Goal: Transaction & Acquisition: Purchase product/service

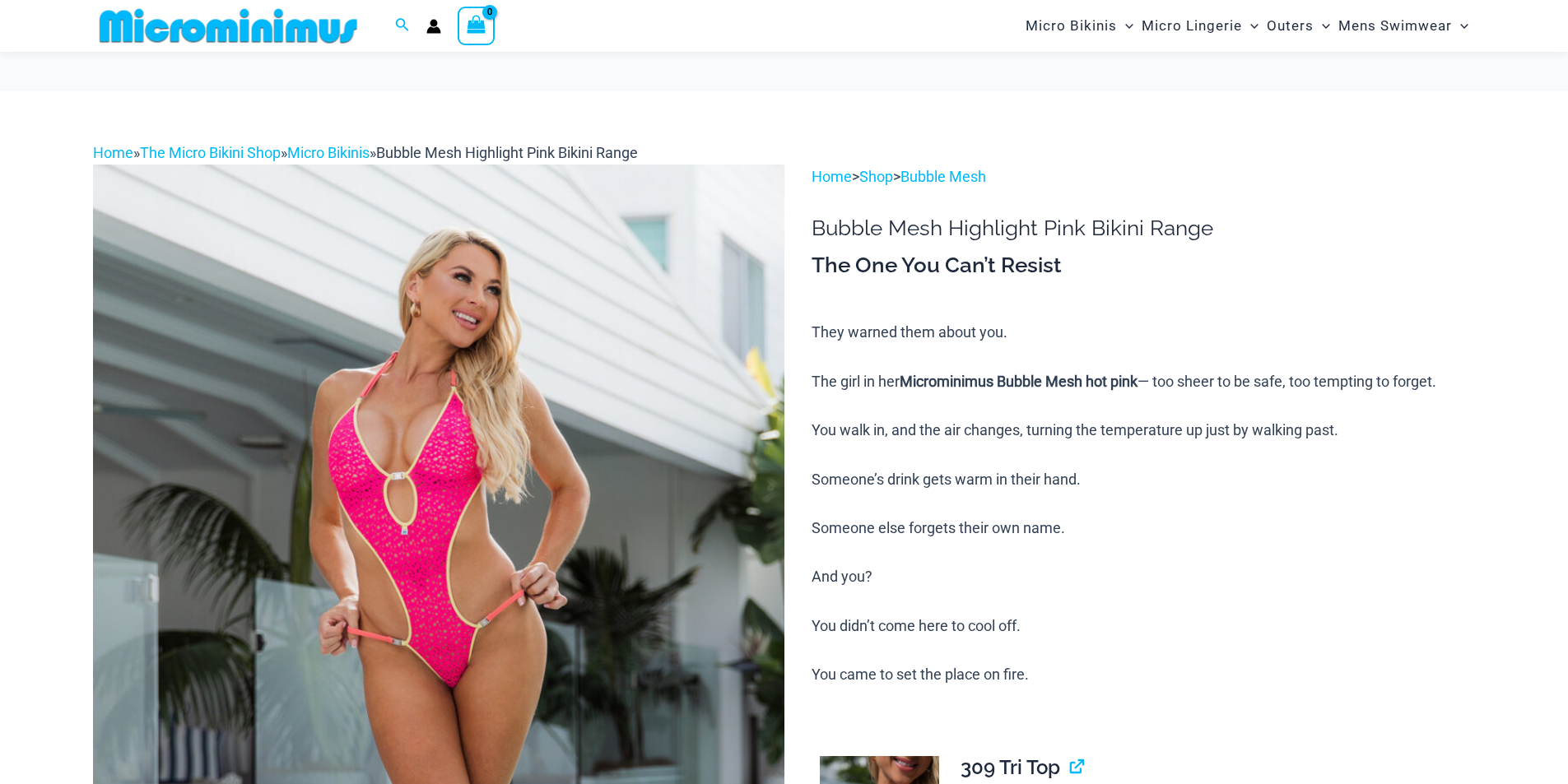
scroll to position [478, 0]
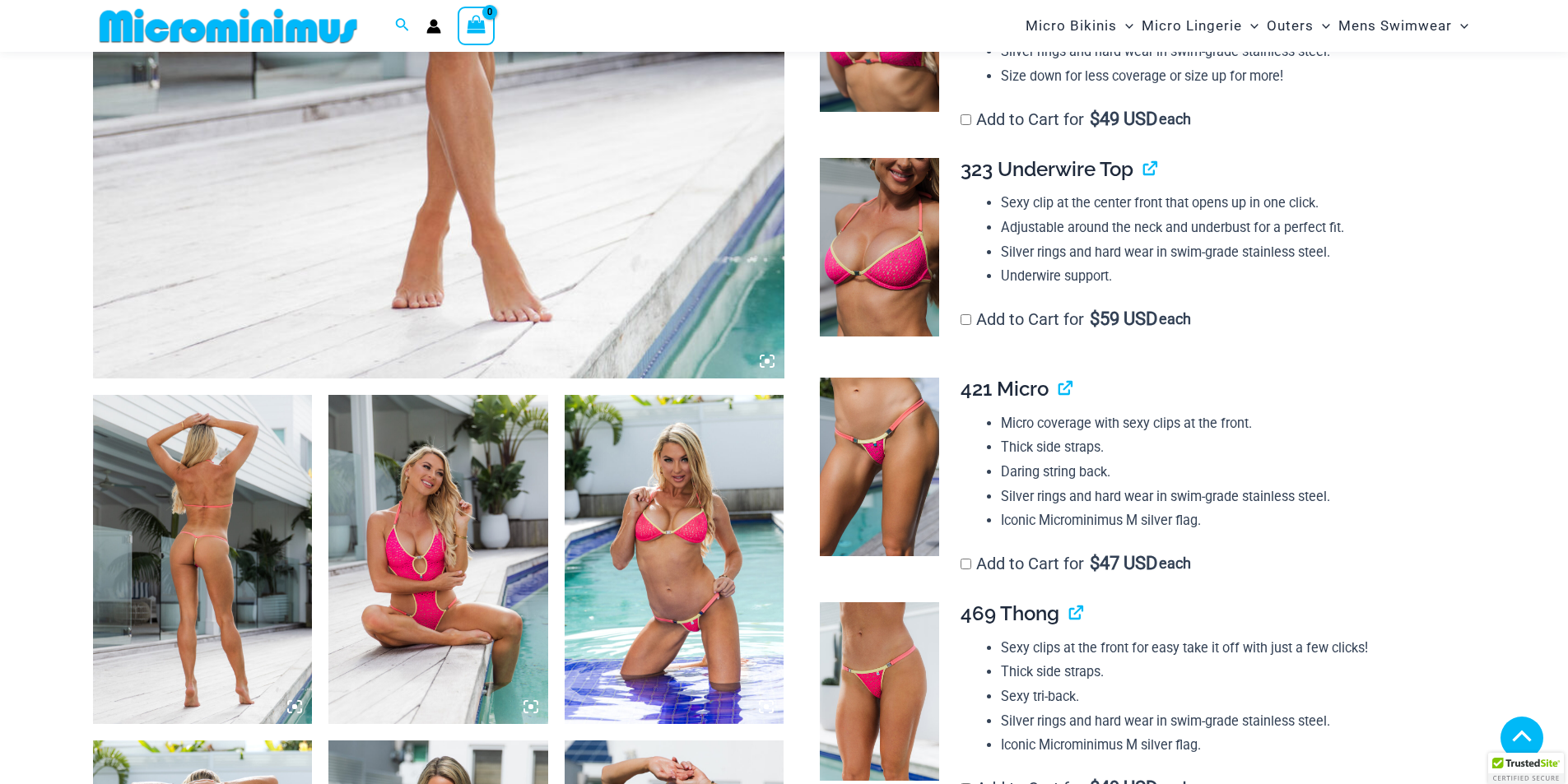
click at [293, 702] on icon at bounding box center [294, 706] width 15 height 15
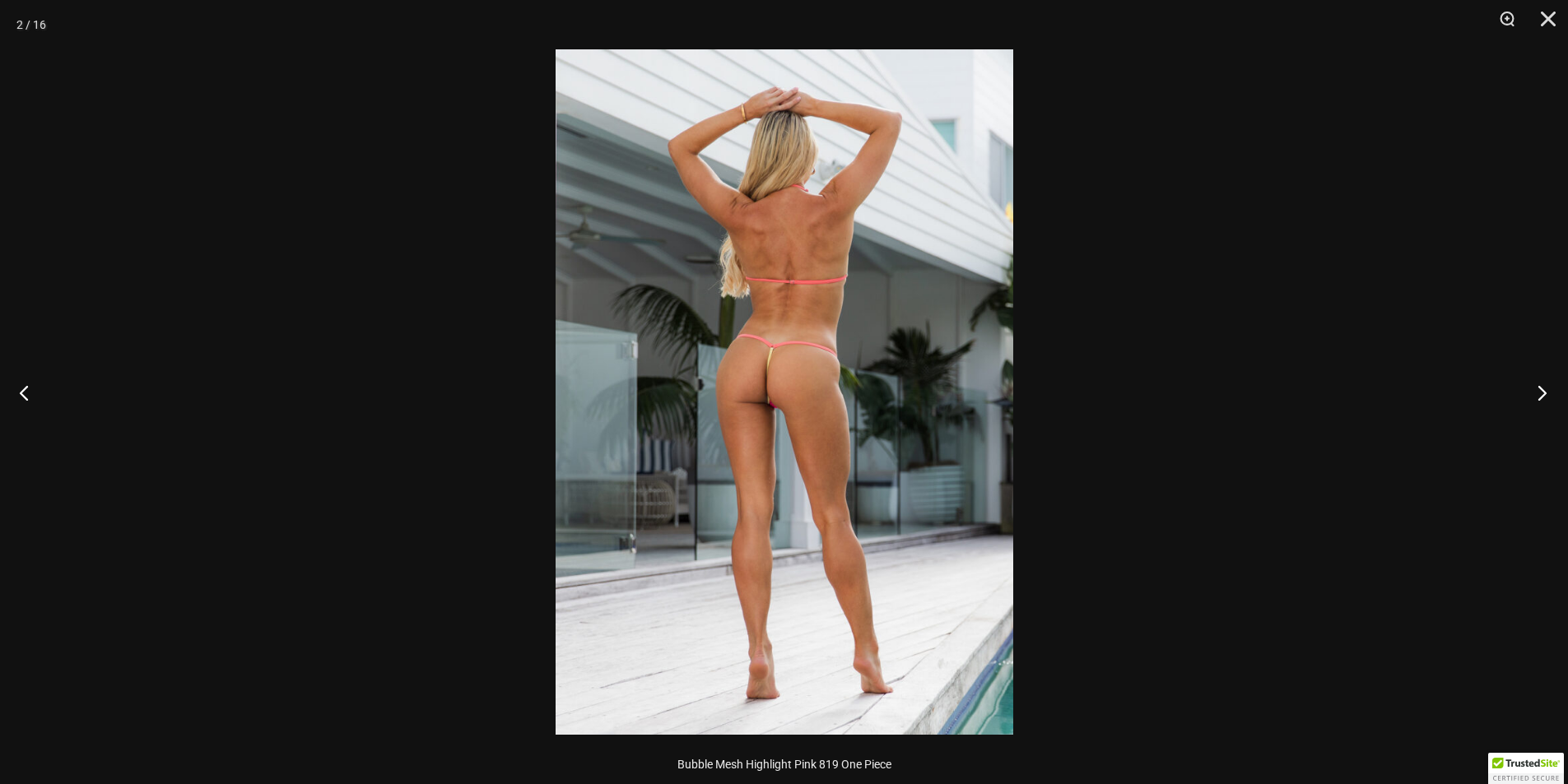
click at [1547, 391] on button "Next" at bounding box center [1536, 392] width 62 height 82
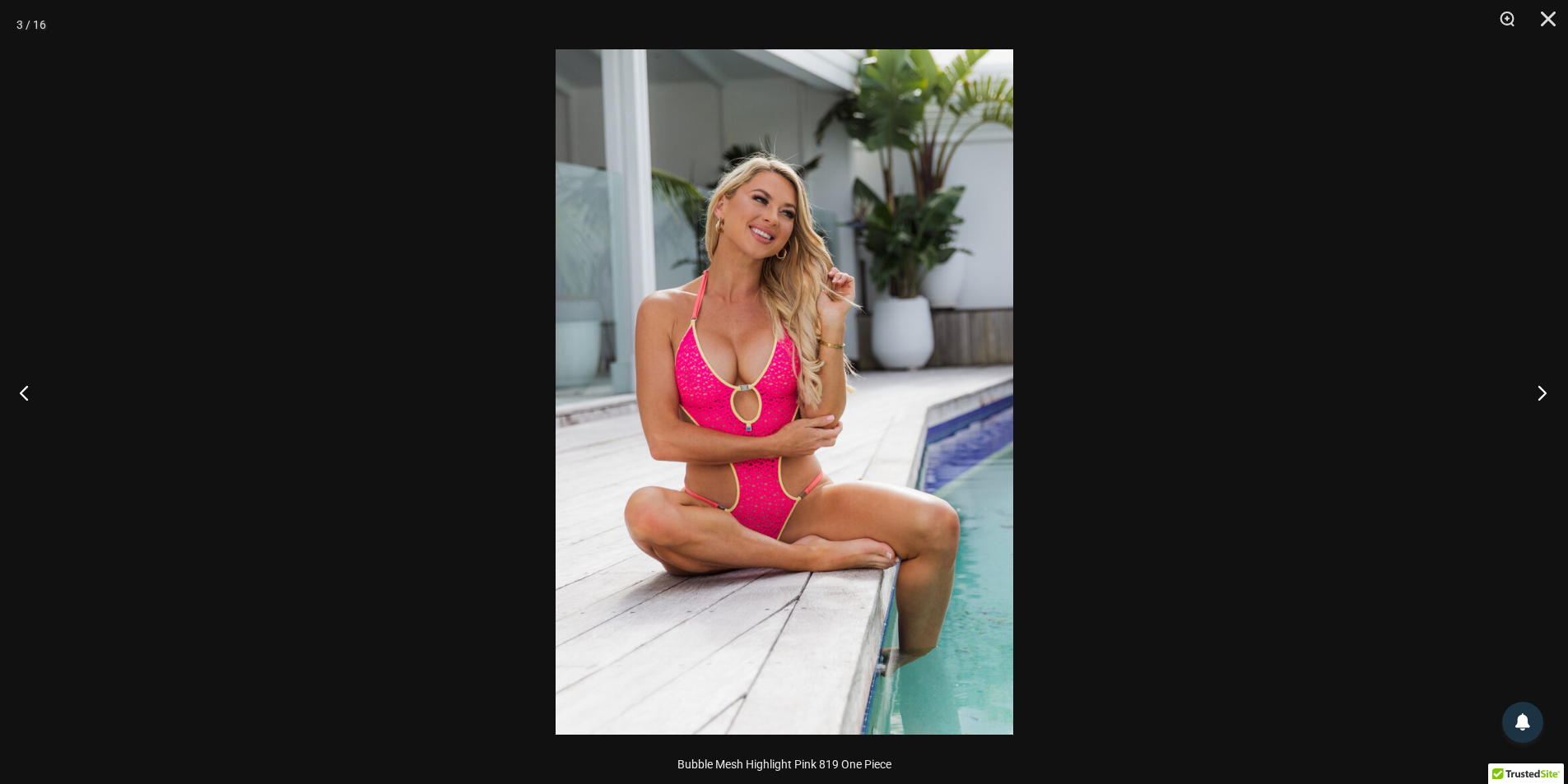
click at [1547, 391] on button "Next" at bounding box center [1536, 392] width 62 height 82
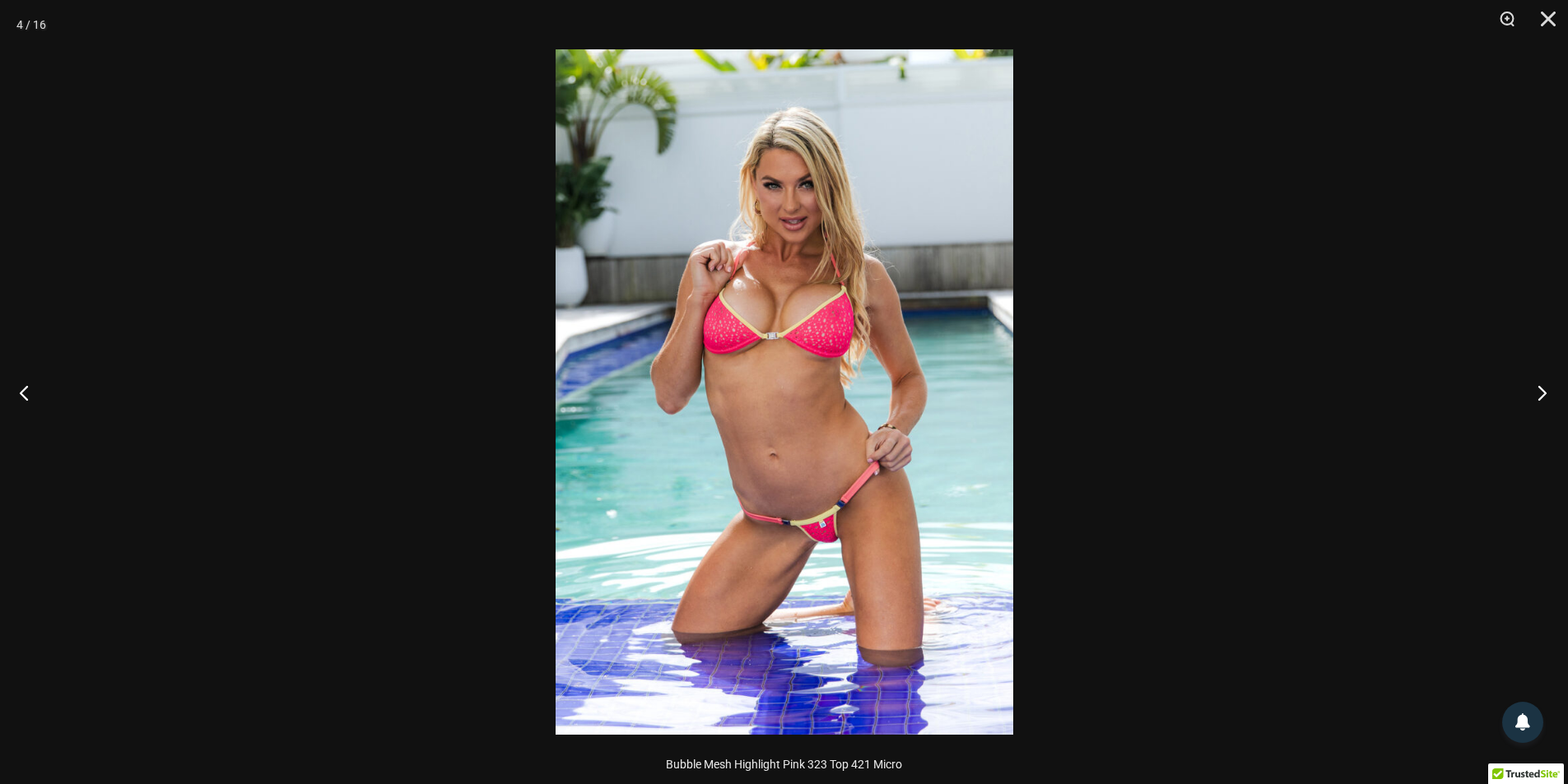
click at [1547, 391] on button "Next" at bounding box center [1536, 392] width 62 height 82
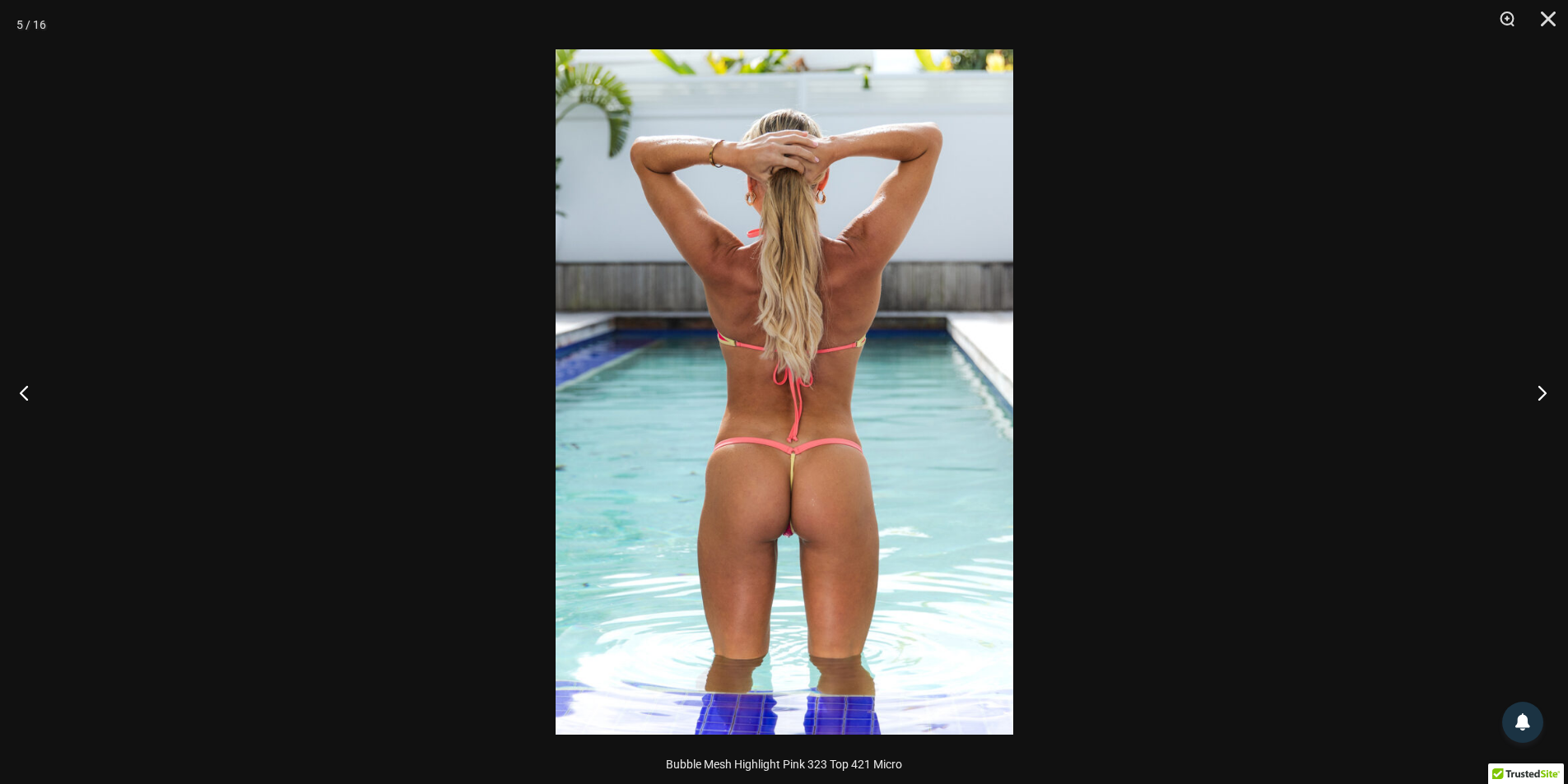
click at [1547, 391] on button "Next" at bounding box center [1536, 392] width 62 height 82
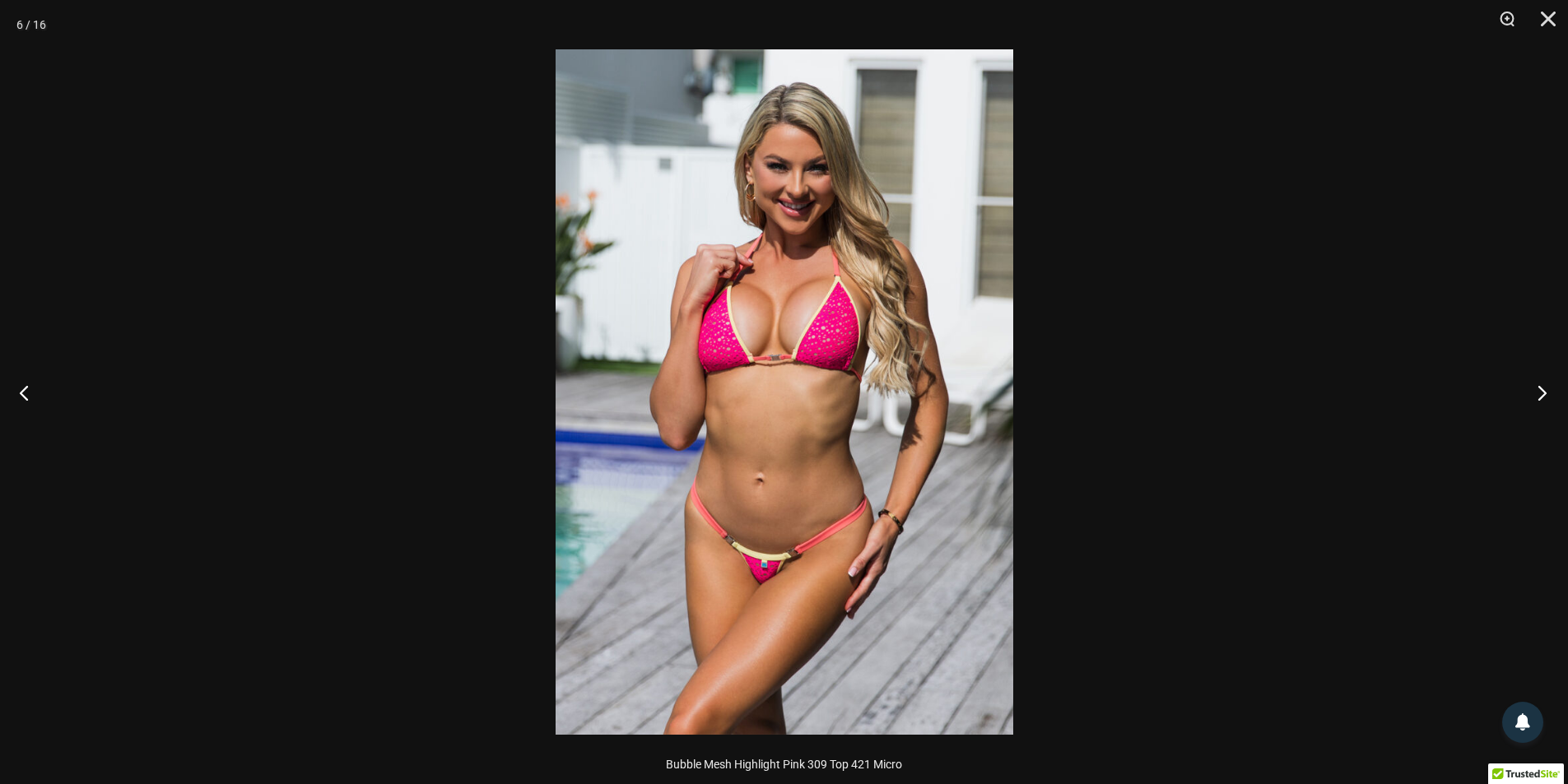
click at [1547, 391] on button "Next" at bounding box center [1536, 392] width 62 height 82
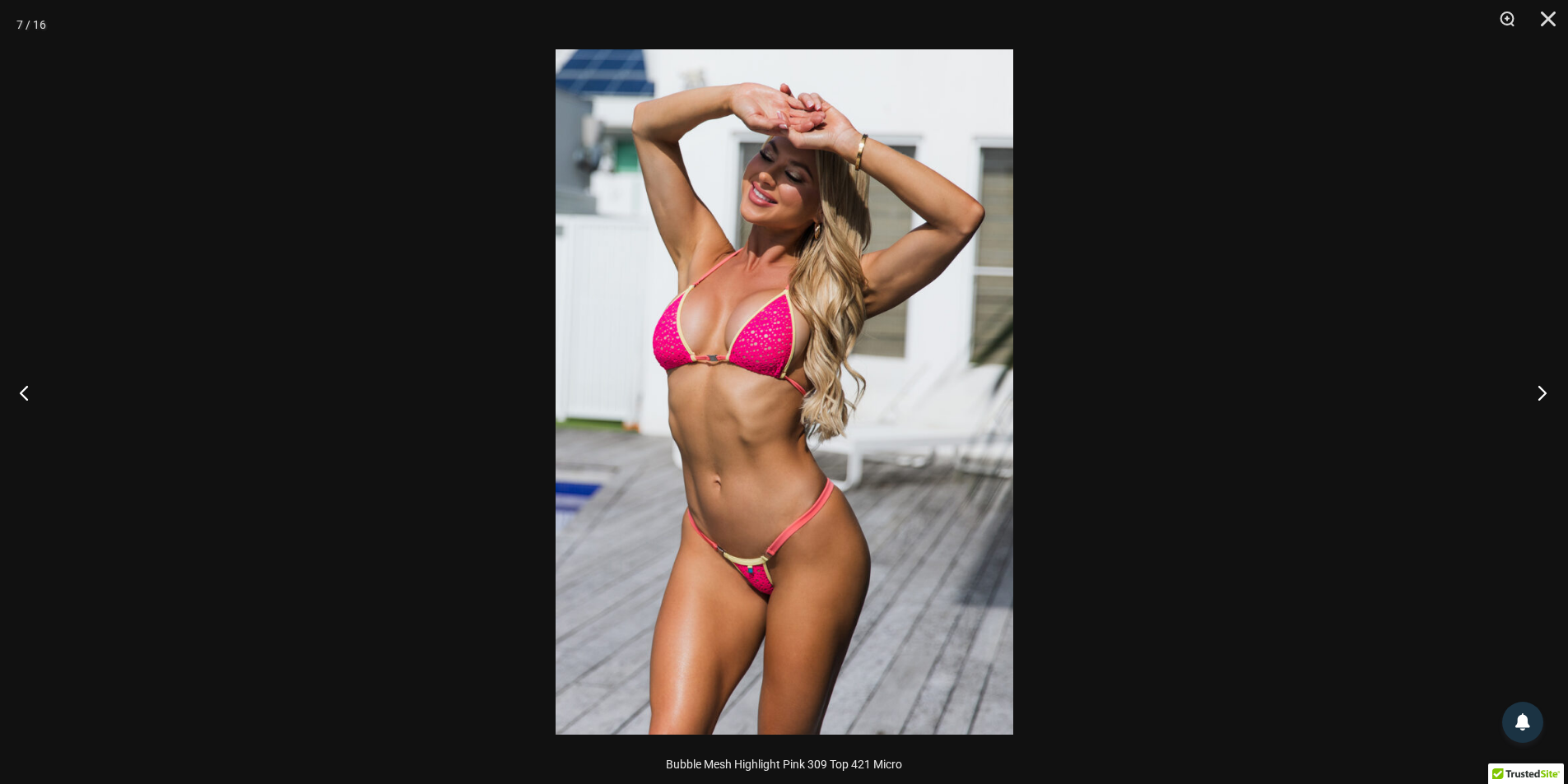
click at [1547, 391] on button "Next" at bounding box center [1536, 392] width 62 height 82
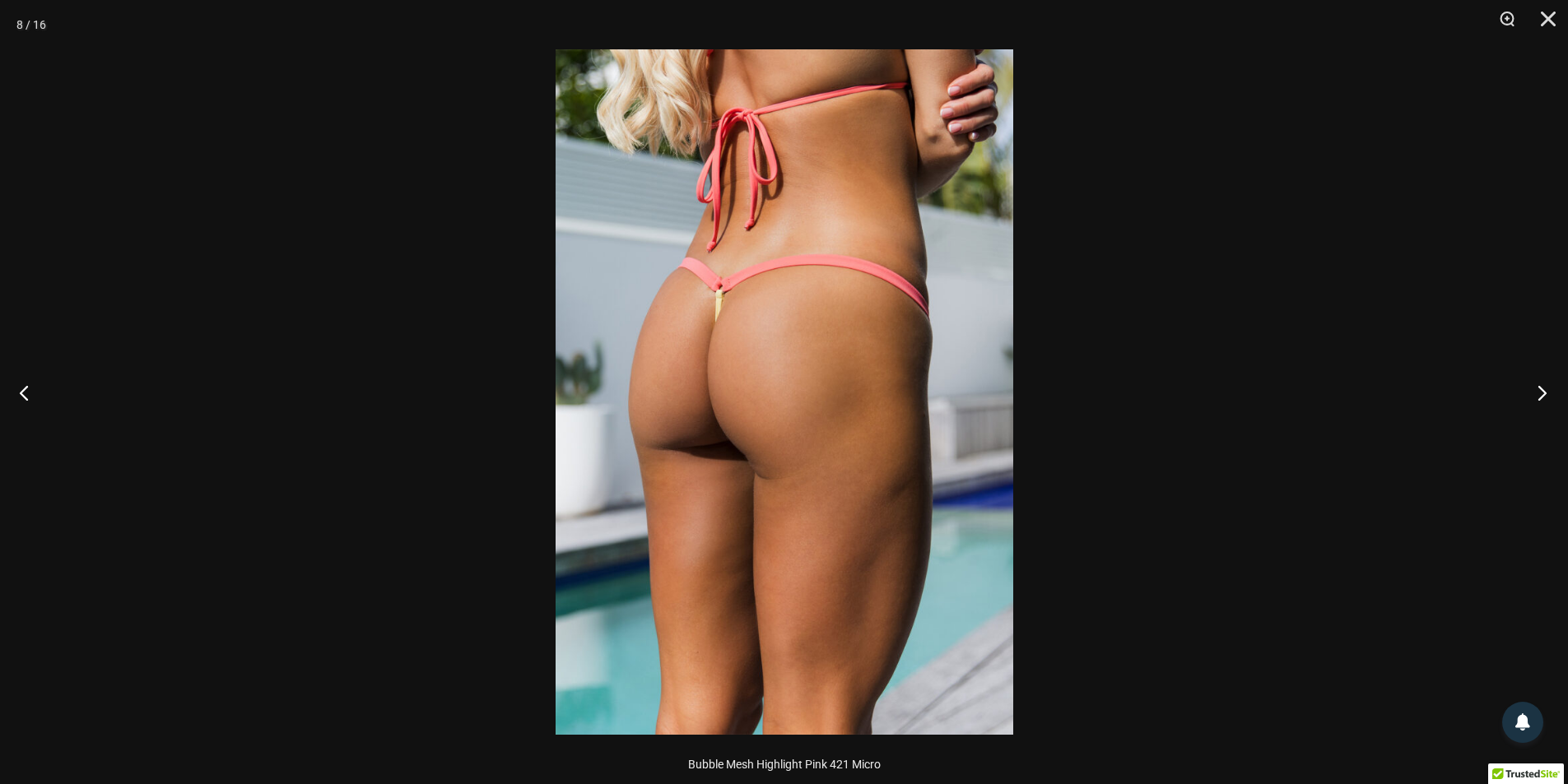
click at [1547, 391] on button "Next" at bounding box center [1536, 392] width 62 height 82
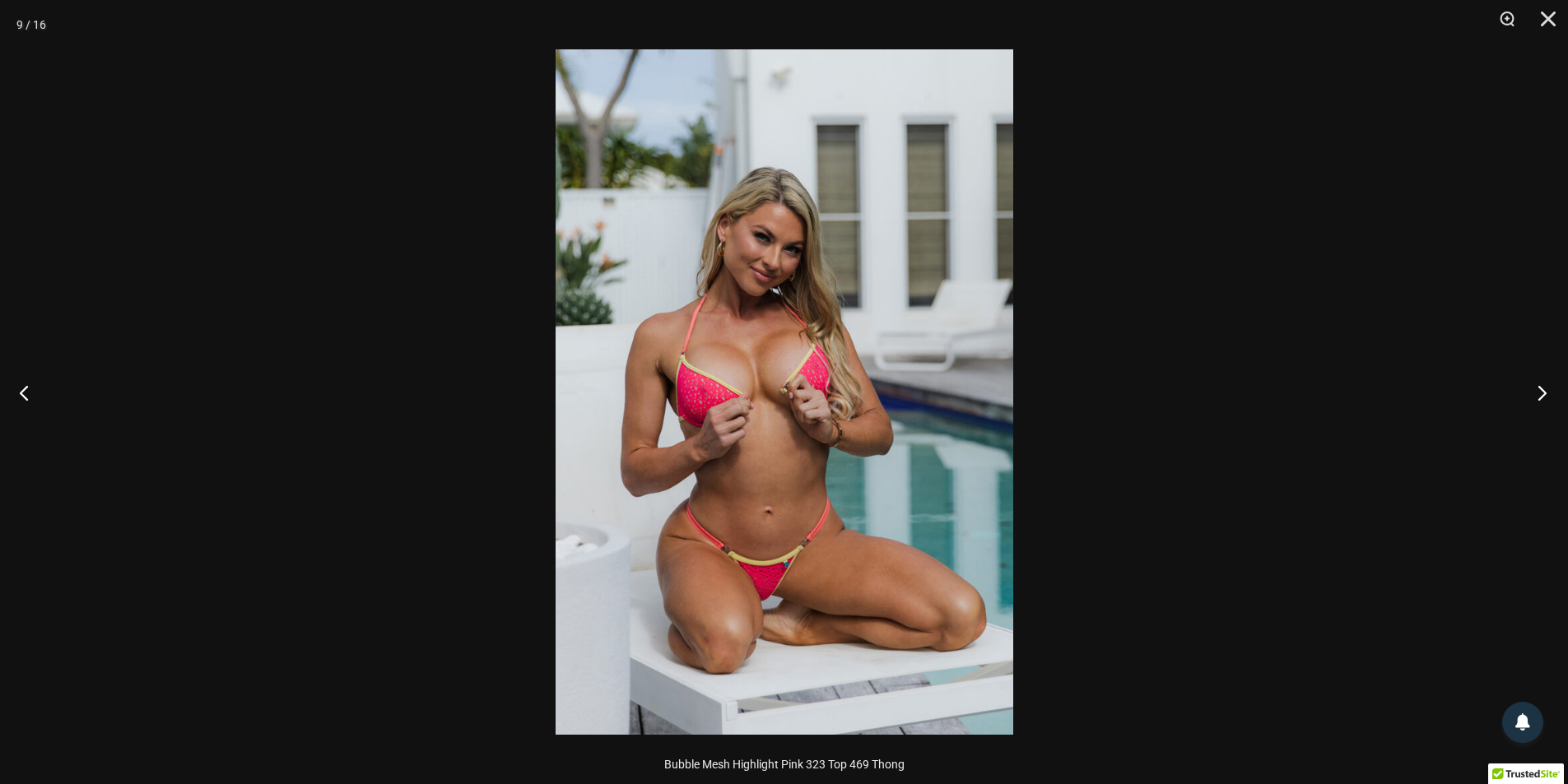
click at [1547, 391] on button "Next" at bounding box center [1536, 392] width 62 height 82
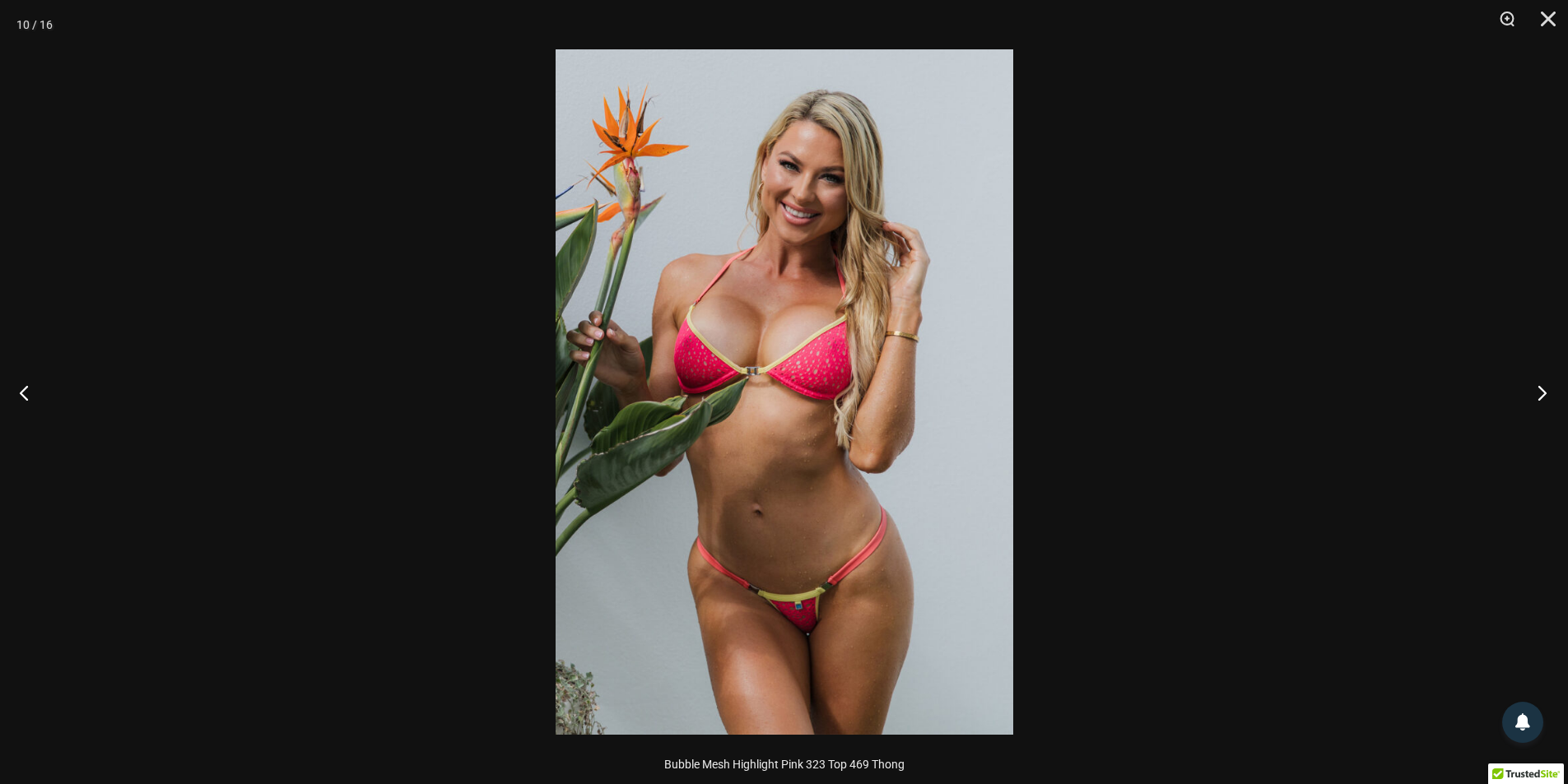
click at [1547, 391] on button "Next" at bounding box center [1536, 392] width 62 height 82
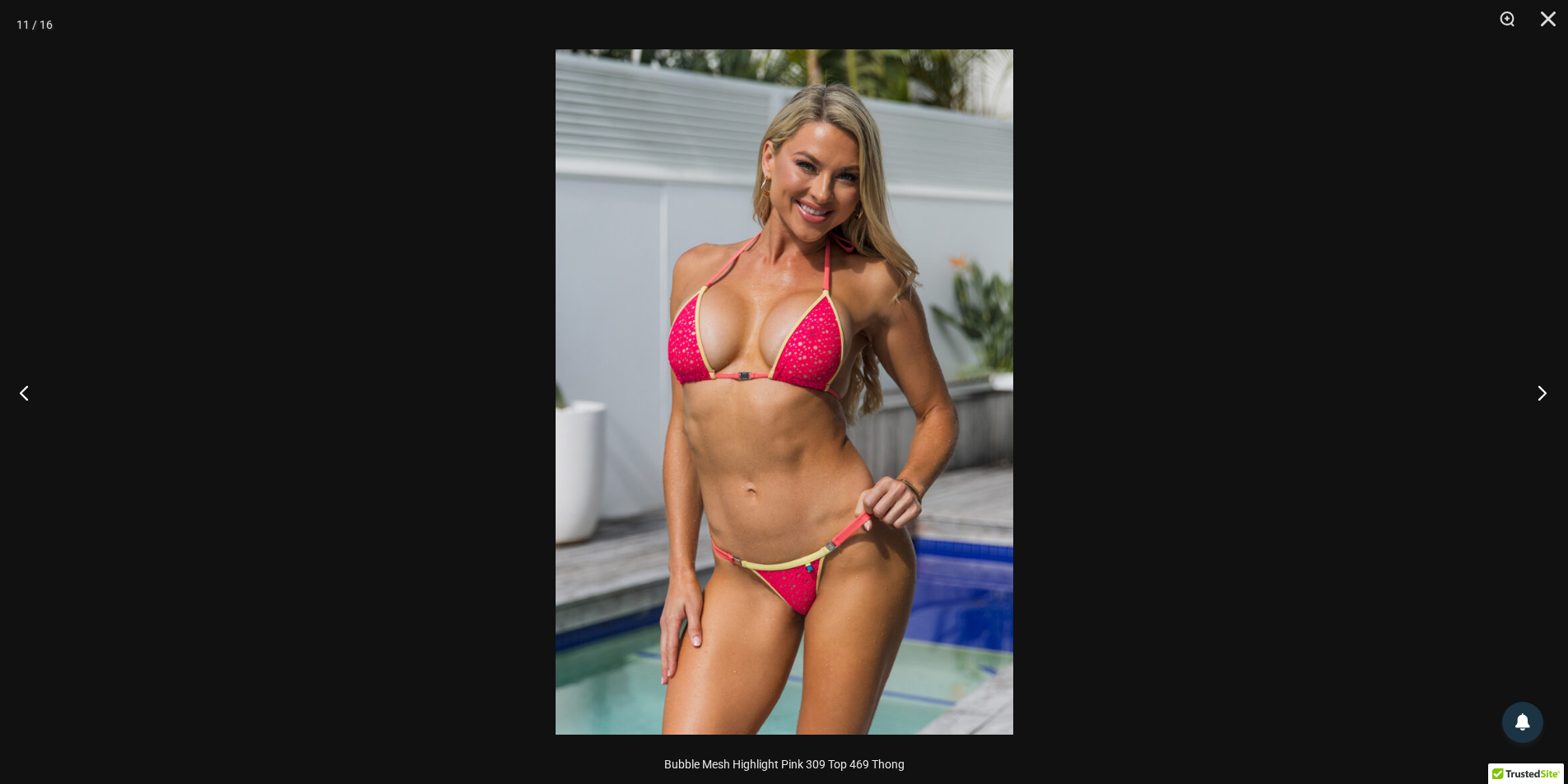
click at [1547, 391] on button "Next" at bounding box center [1536, 392] width 62 height 82
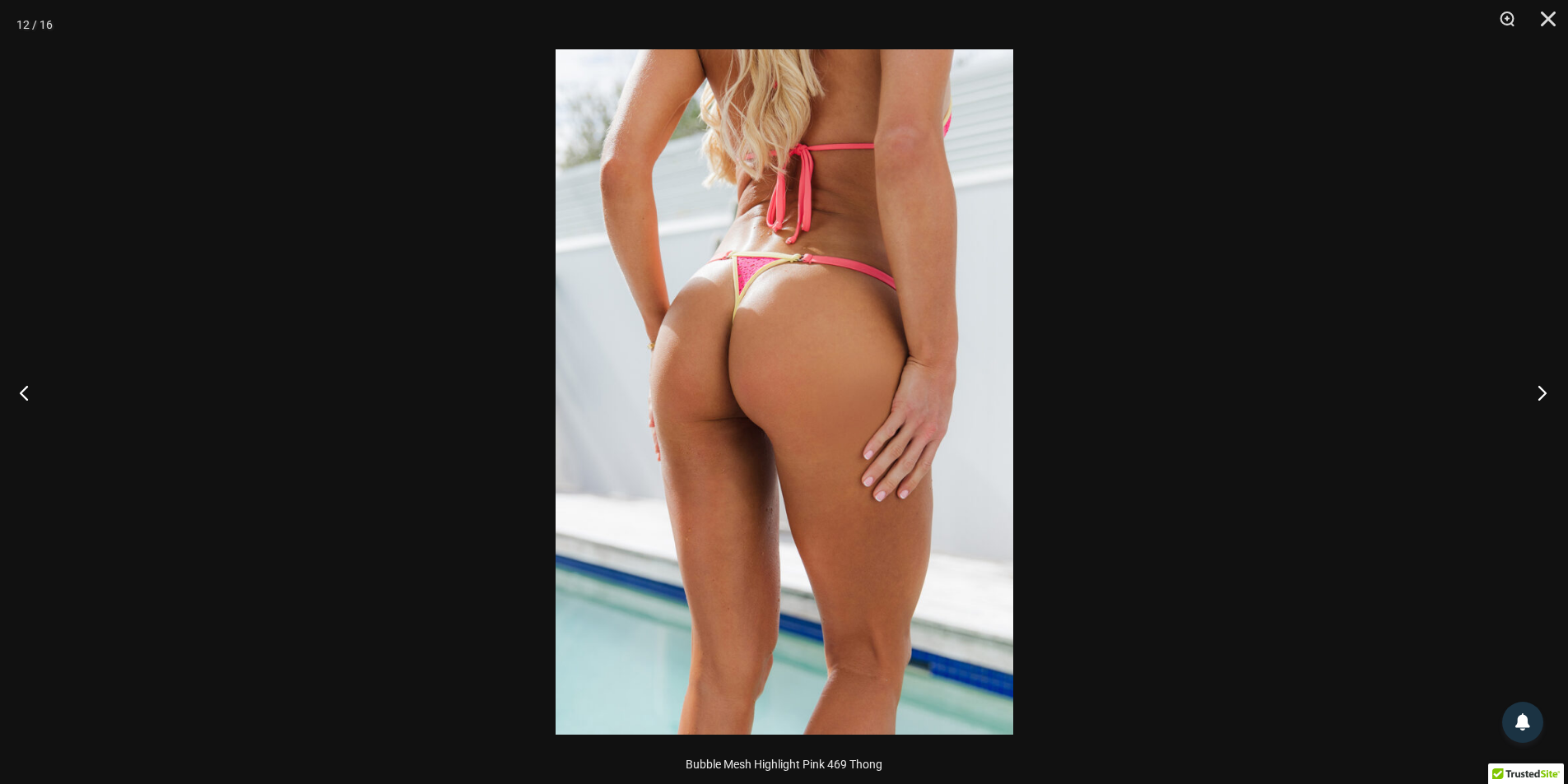
click at [1547, 391] on button "Next" at bounding box center [1536, 392] width 62 height 82
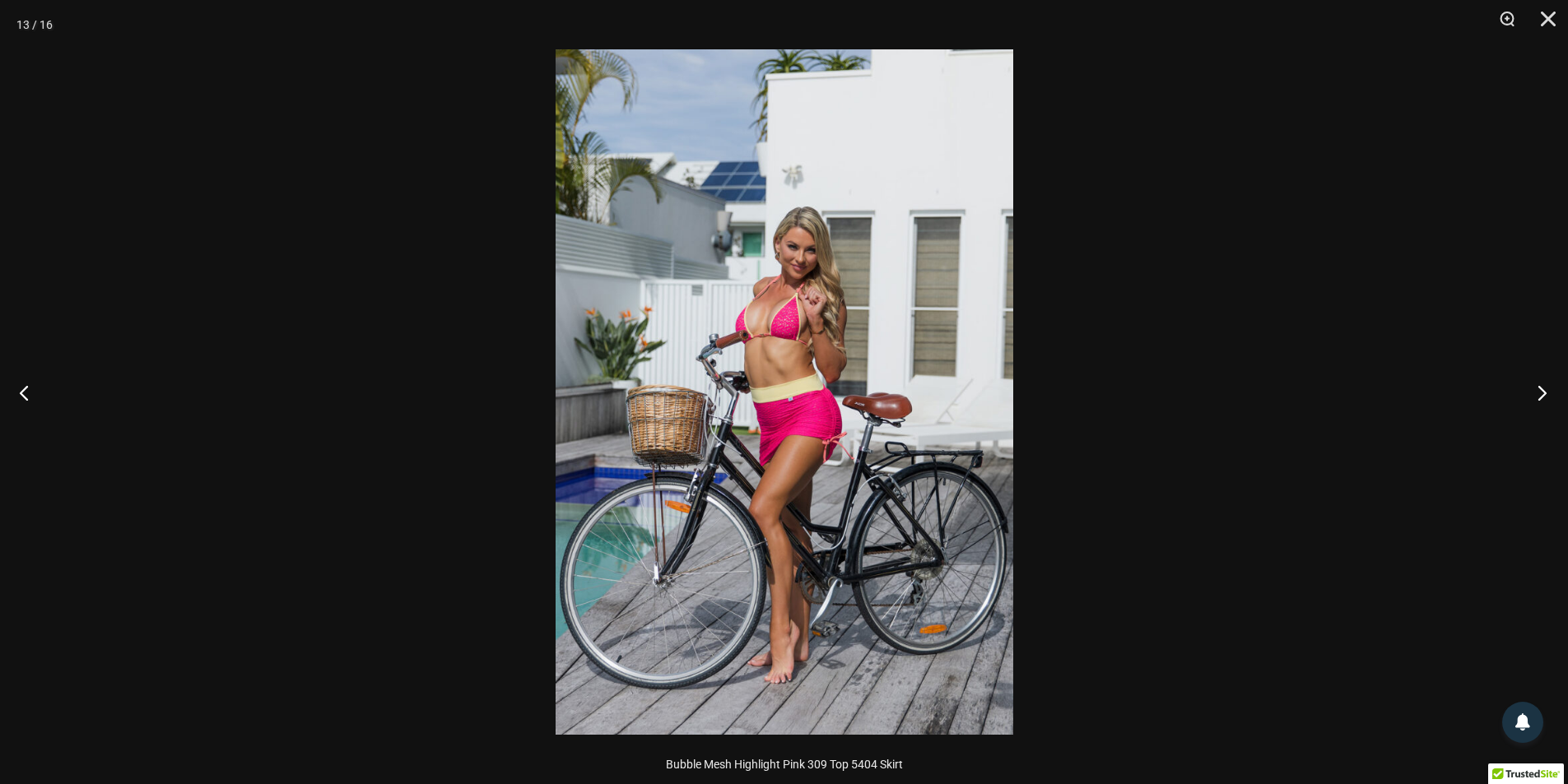
click at [1547, 391] on button "Next" at bounding box center [1536, 392] width 62 height 82
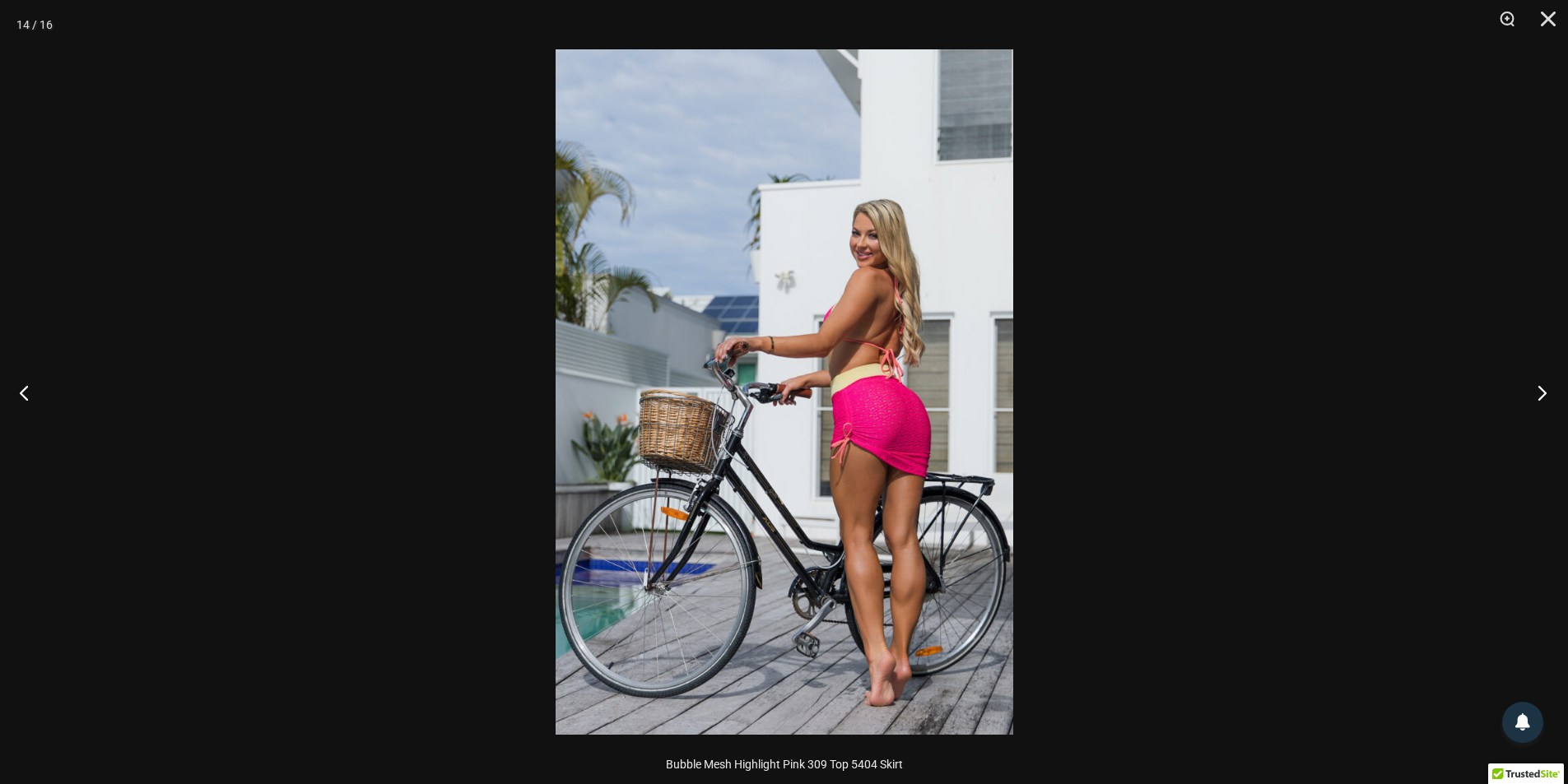
click at [1547, 391] on button "Next" at bounding box center [1536, 392] width 62 height 82
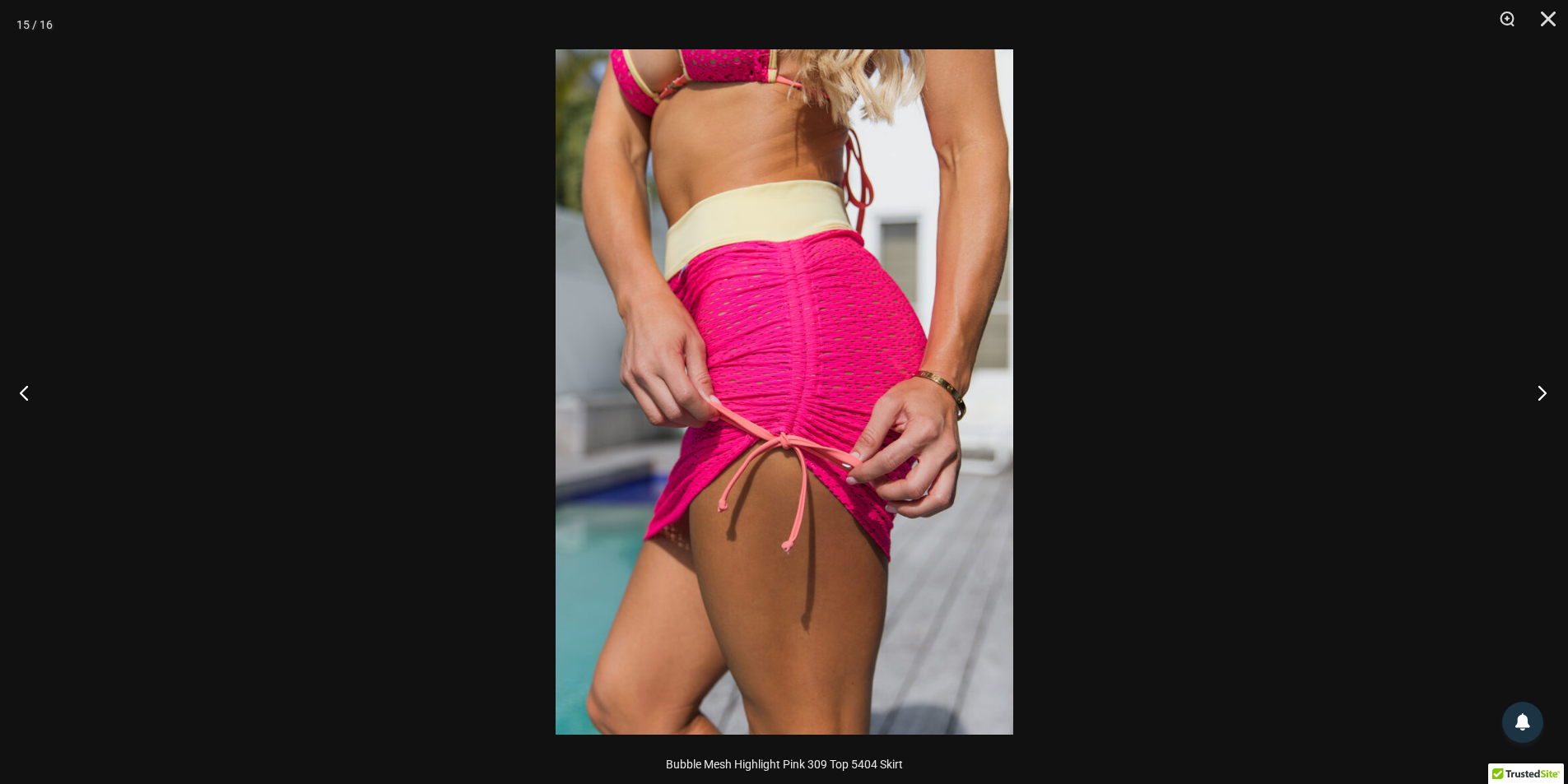
click at [1547, 391] on button "Next" at bounding box center [1536, 392] width 62 height 82
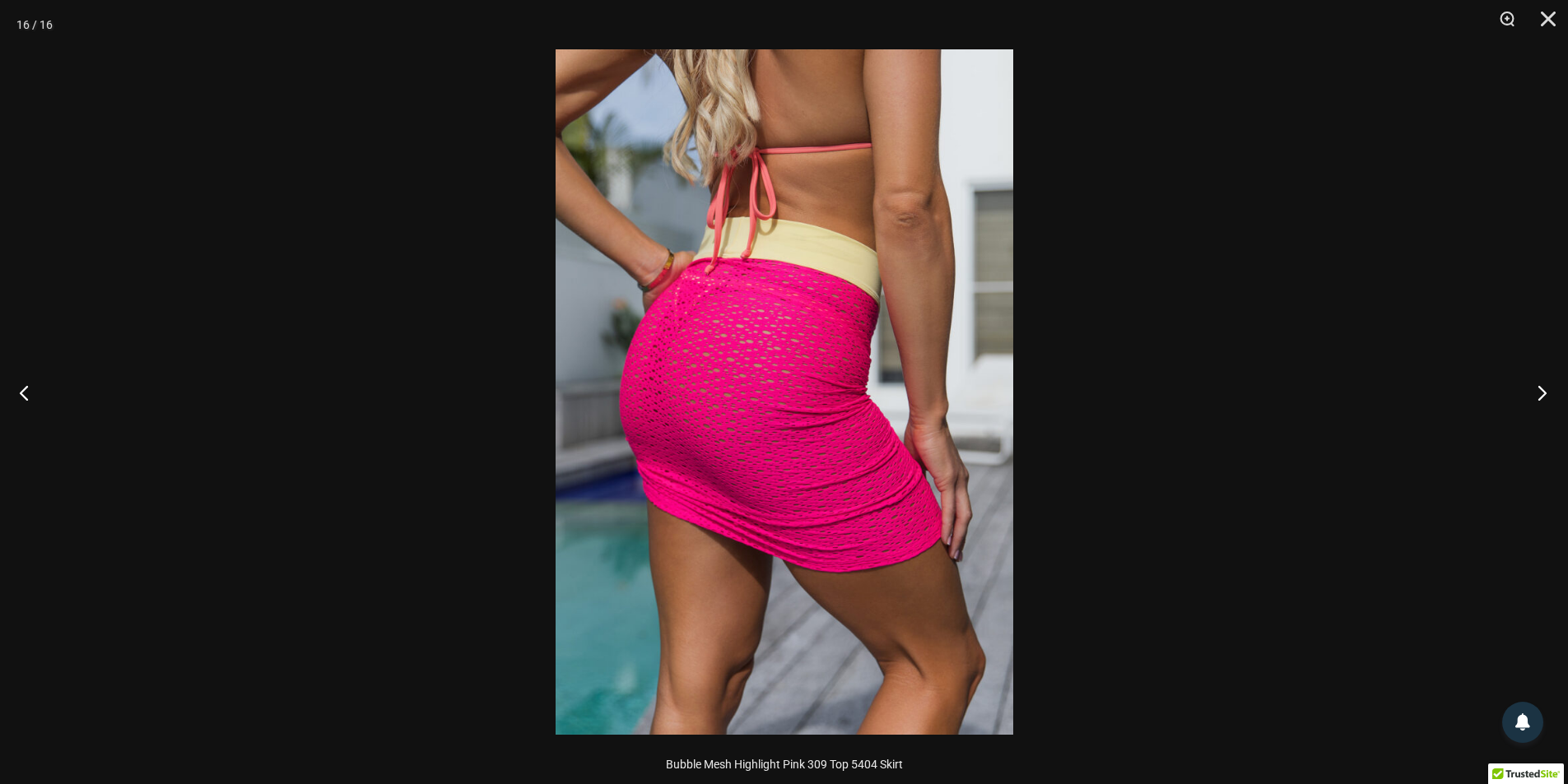
click at [1547, 391] on button "Next" at bounding box center [1536, 392] width 62 height 82
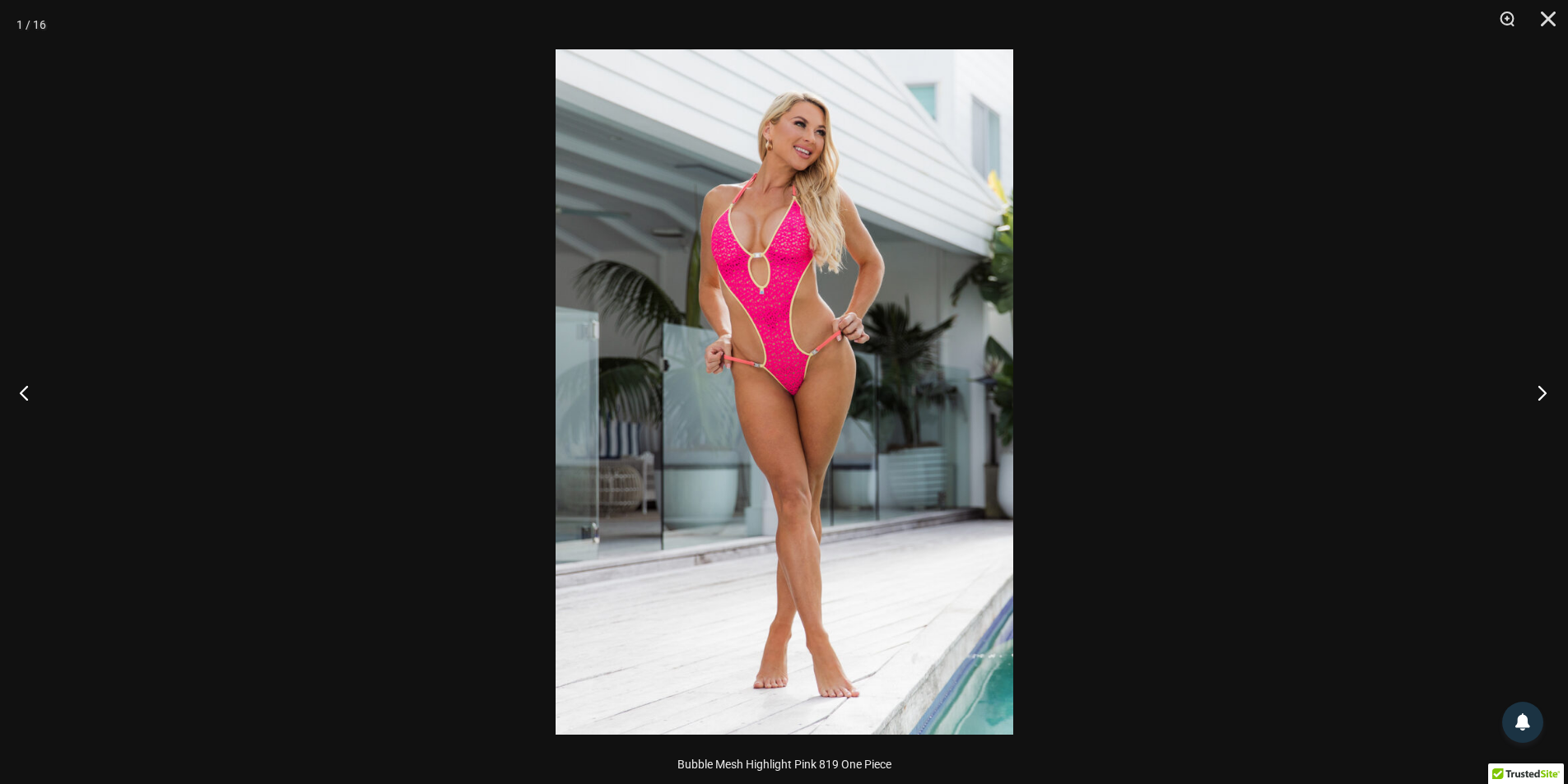
click at [1547, 391] on button "Next" at bounding box center [1536, 392] width 62 height 82
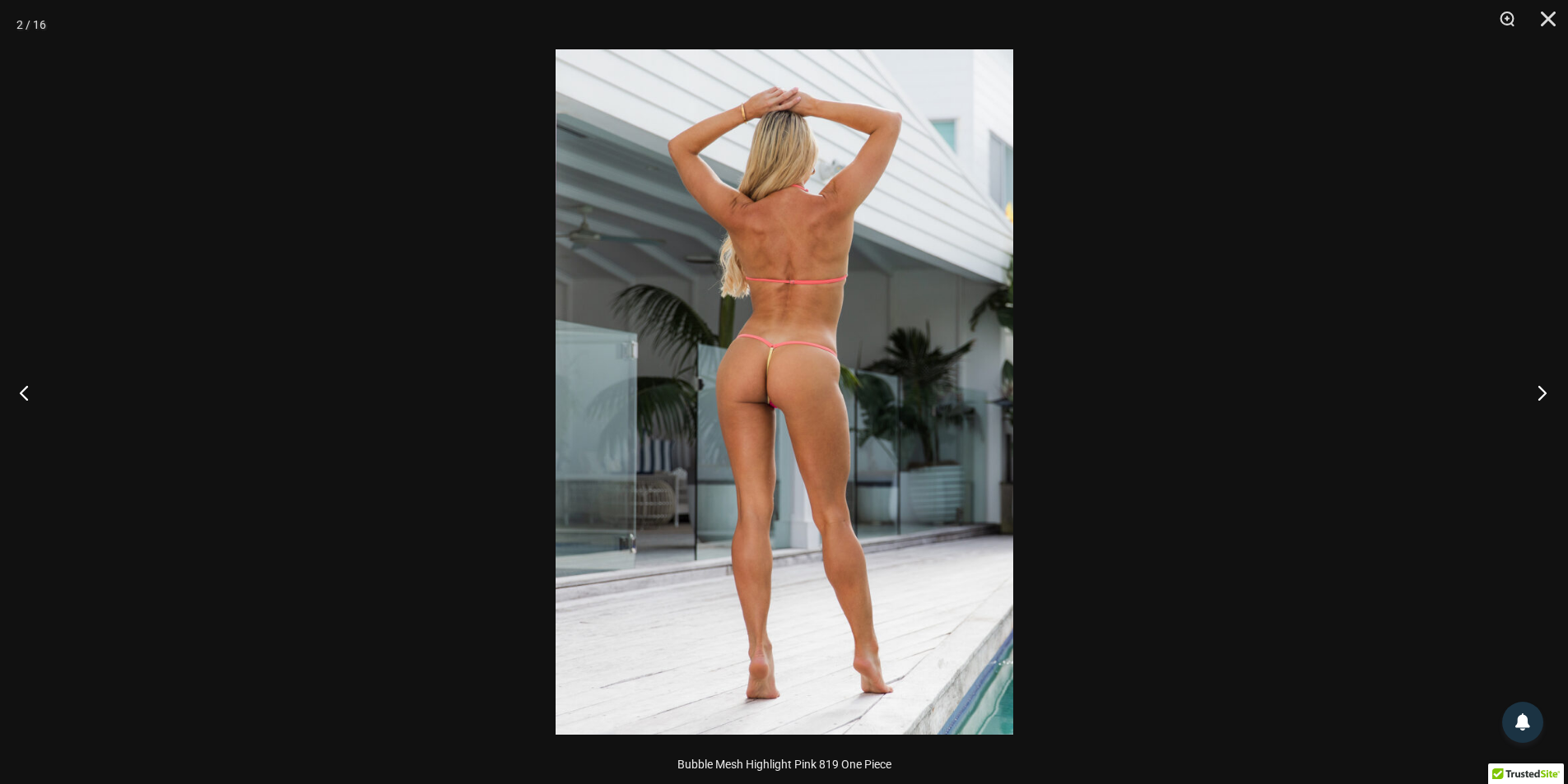
click at [1547, 391] on button "Next" at bounding box center [1536, 392] width 62 height 82
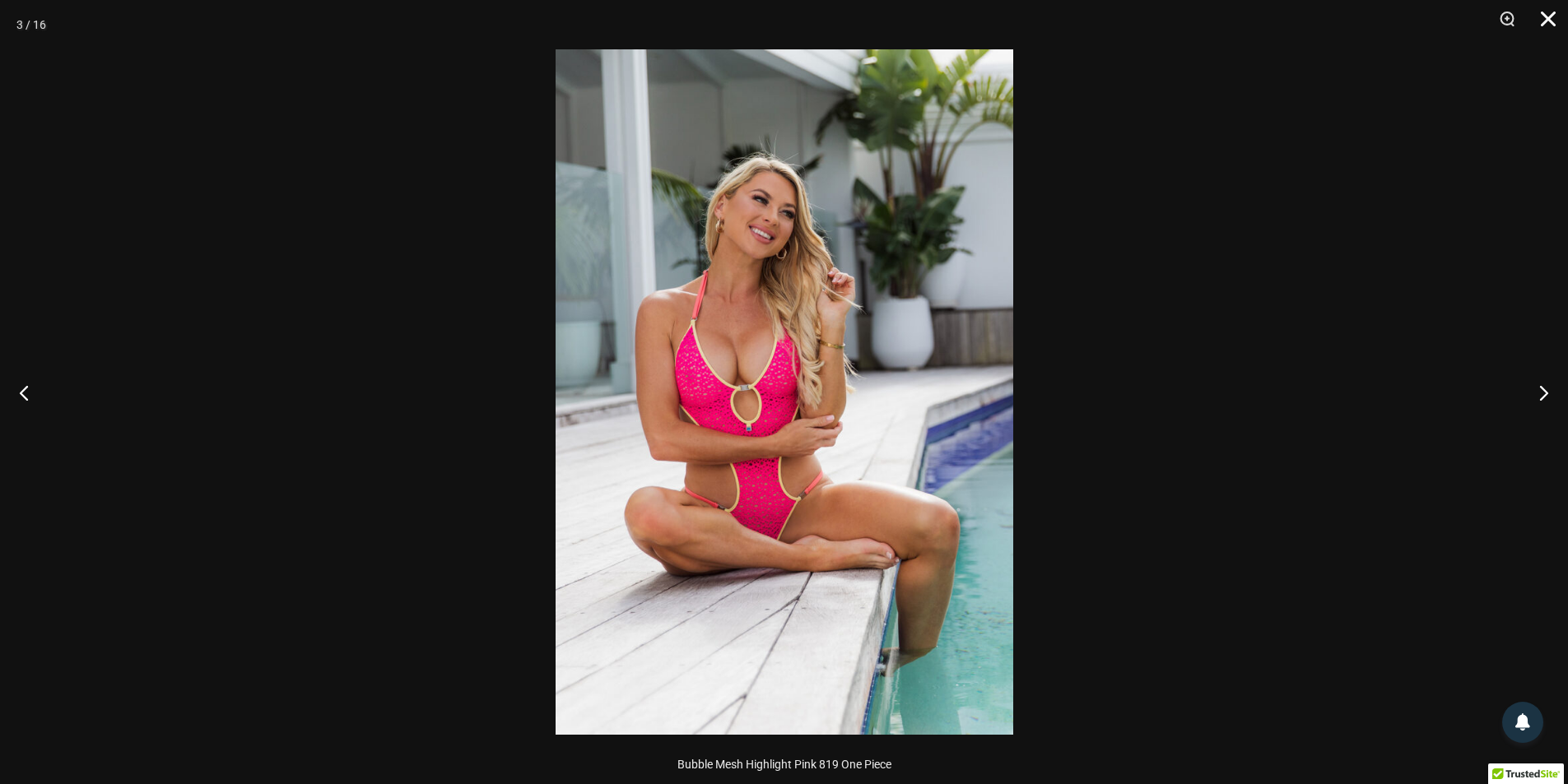
click at [1550, 5] on button "Close" at bounding box center [1542, 24] width 41 height 49
